Goal: Check status: Check status

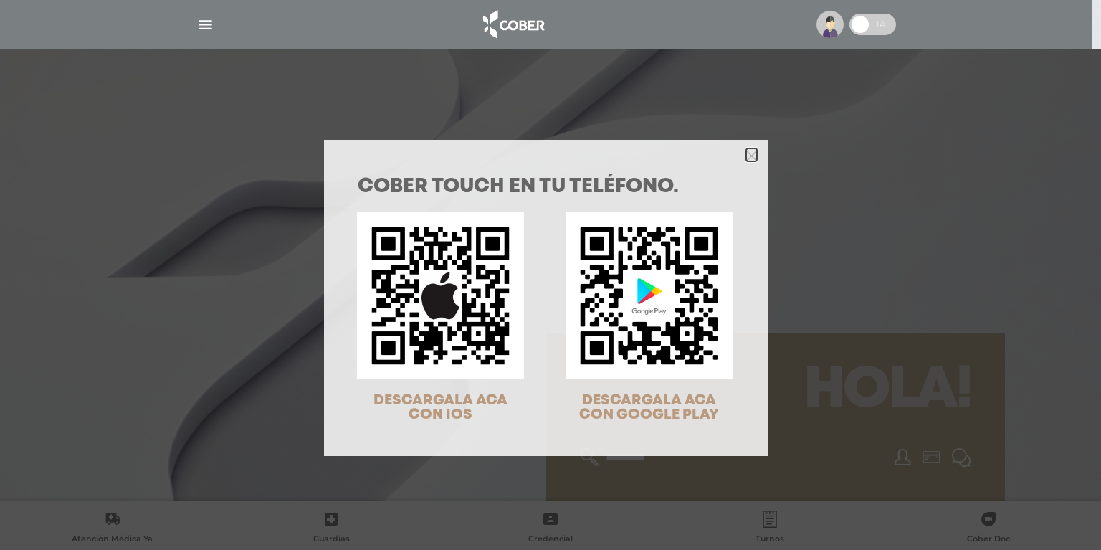
click at [748, 155] on icon "Close" at bounding box center [751, 156] width 11 height 11
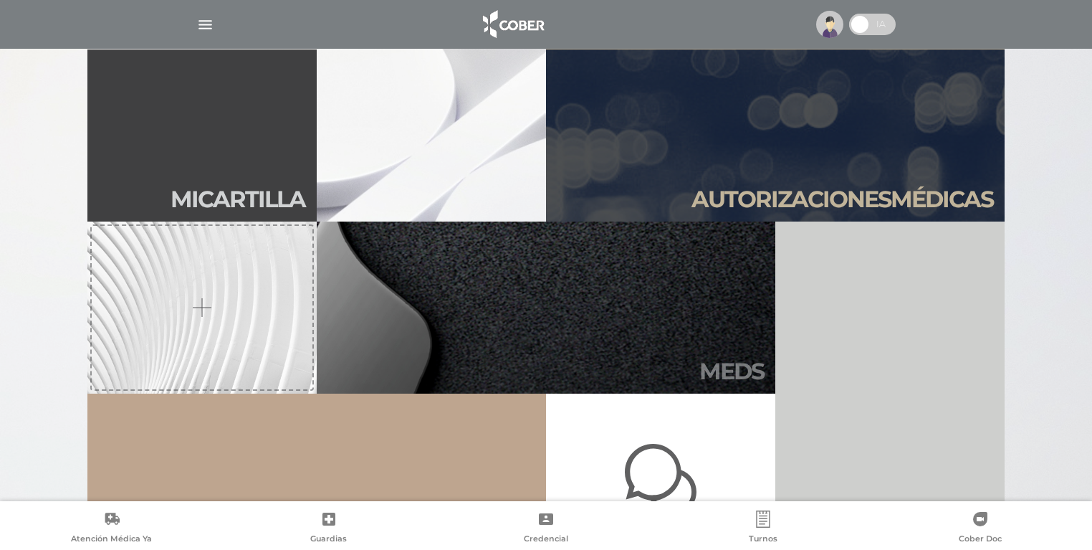
scroll to position [459, 0]
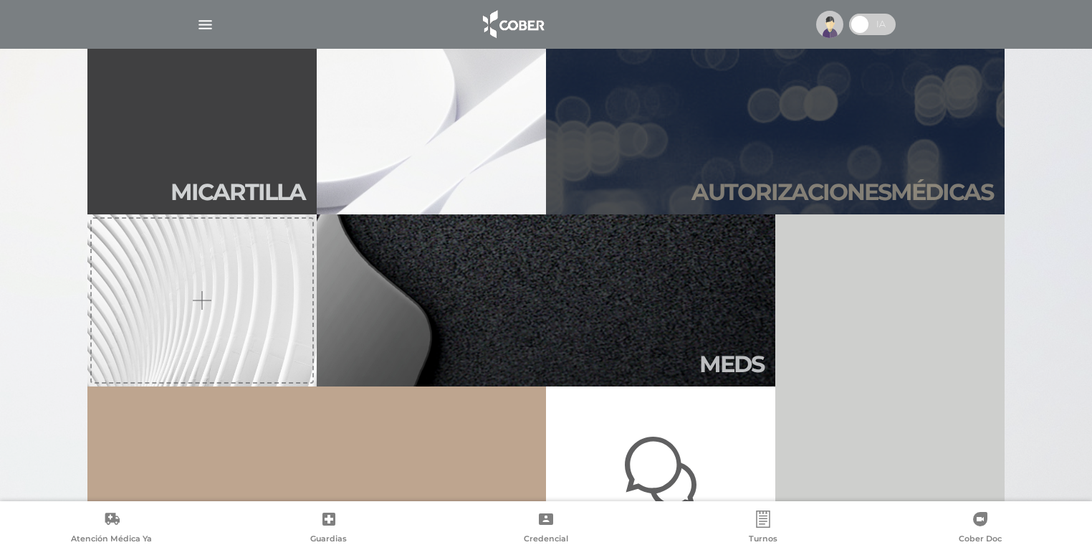
click at [811, 188] on h2 "Autori zaciones médicas" at bounding box center [843, 191] width 302 height 27
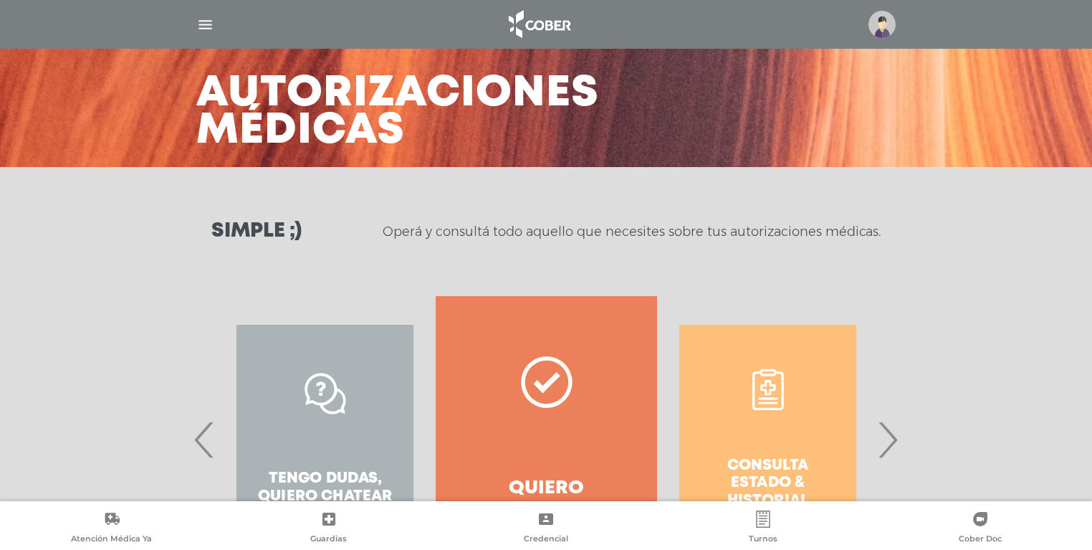
scroll to position [169, 0]
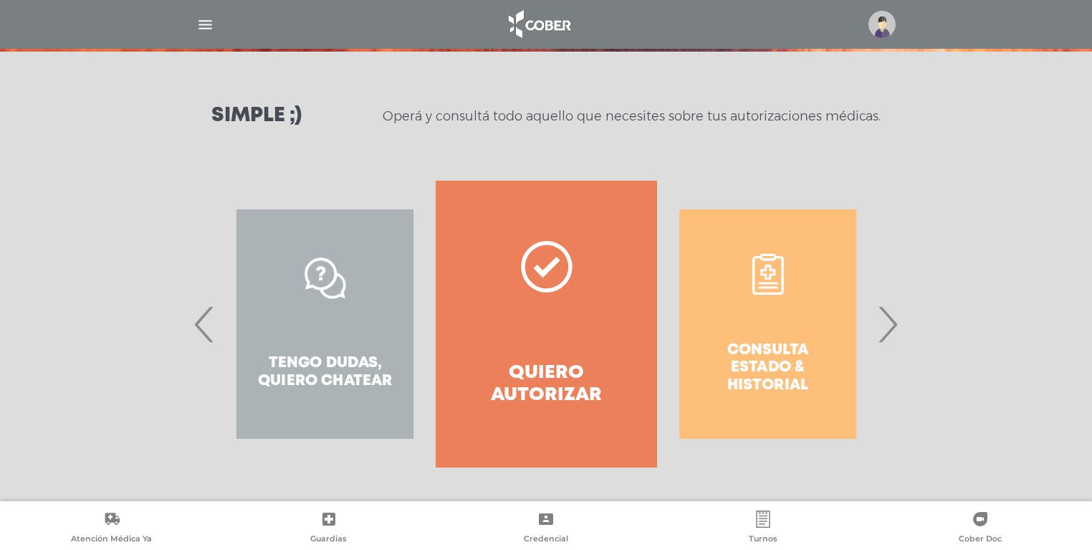
click at [889, 346] on span "›" at bounding box center [888, 323] width 28 height 77
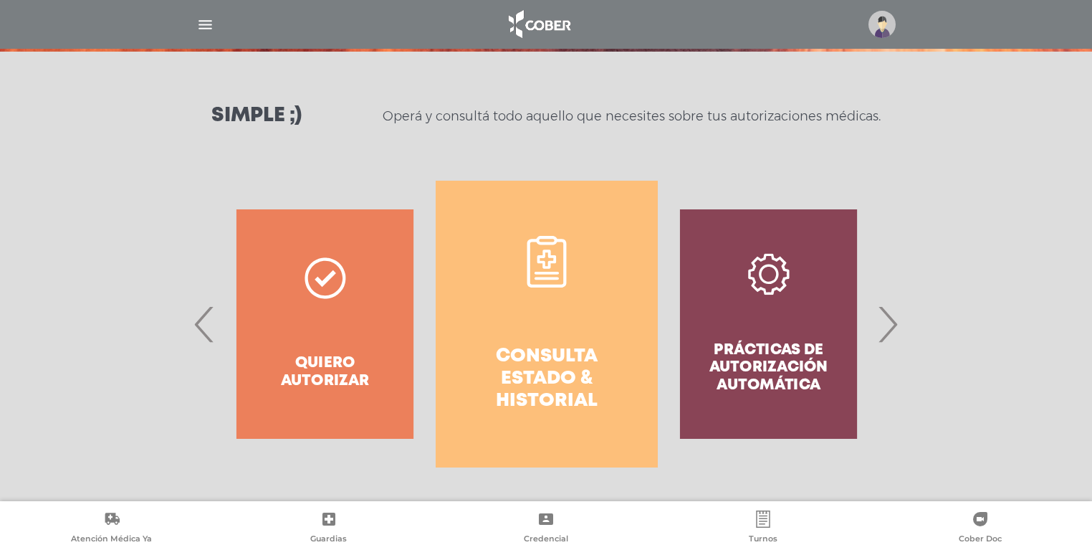
click at [525, 364] on h4 "Consulta estado & historial" at bounding box center [547, 379] width 170 height 67
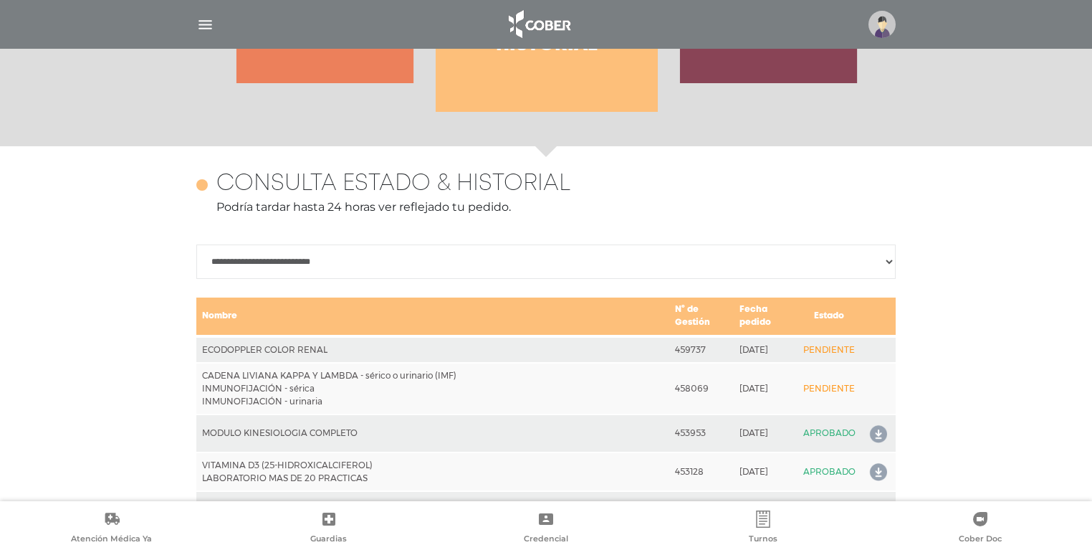
scroll to position [637, 0]
